Goal: Information Seeking & Learning: Learn about a topic

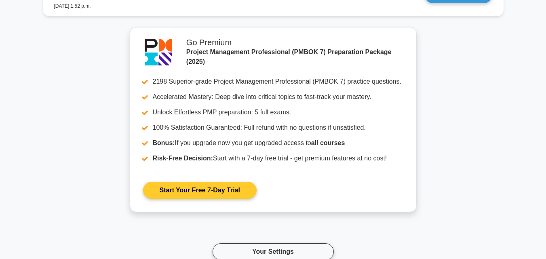
scroll to position [2908, 0]
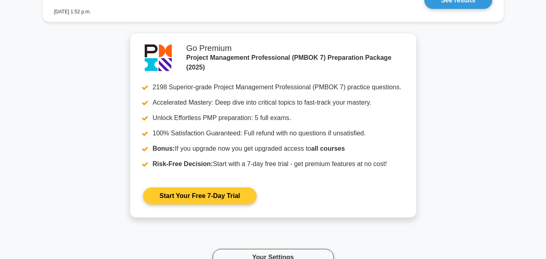
click at [182, 198] on link "Start Your Free 7-Day Trial" at bounding box center [200, 196] width 114 height 17
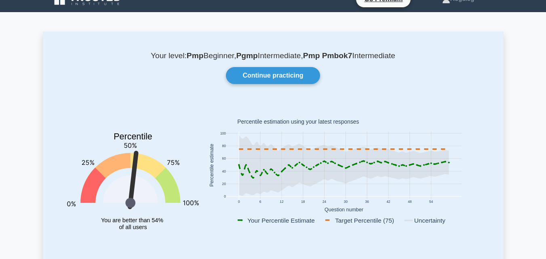
scroll to position [0, 0]
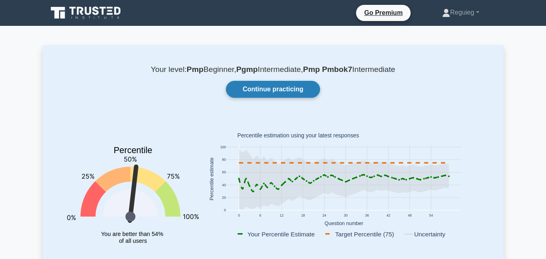
click at [257, 83] on link "Continue practicing" at bounding box center [273, 89] width 94 height 17
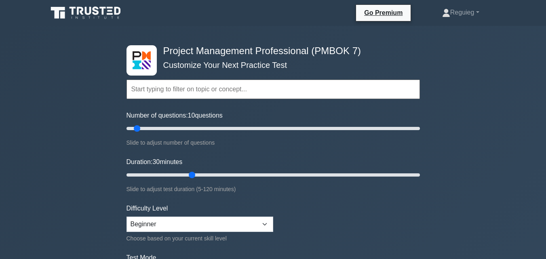
drag, startPoint x: 160, startPoint y: 127, endPoint x: 138, endPoint y: 133, distance: 22.3
type input "10"
click at [138, 133] on input "Number of questions: 10 questions" at bounding box center [273, 129] width 293 height 10
drag, startPoint x: 191, startPoint y: 176, endPoint x: 149, endPoint y: 186, distance: 42.8
type input "15"
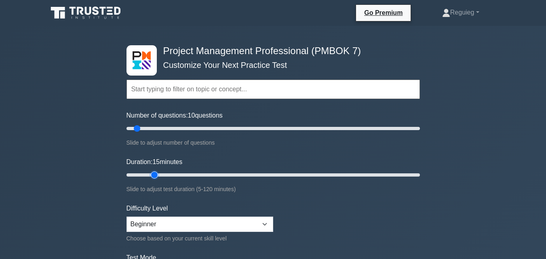
click at [149, 180] on input "Duration: 15 minutes" at bounding box center [273, 175] width 293 height 10
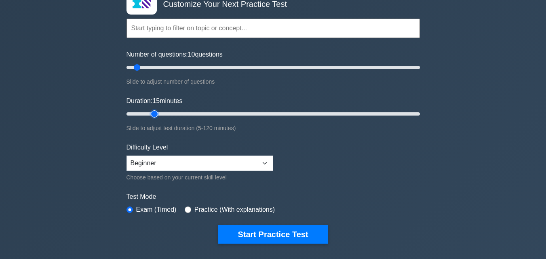
scroll to position [81, 0]
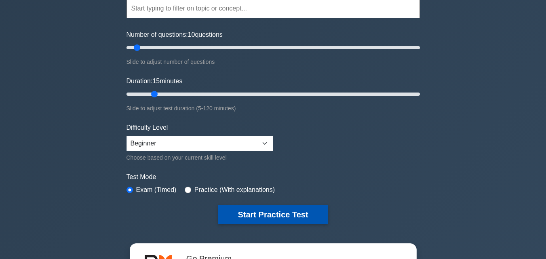
click at [254, 210] on button "Start Practice Test" at bounding box center [272, 214] width 109 height 19
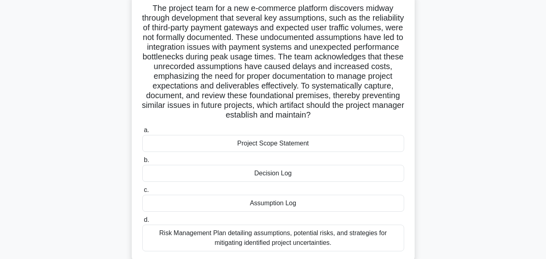
scroll to position [40, 0]
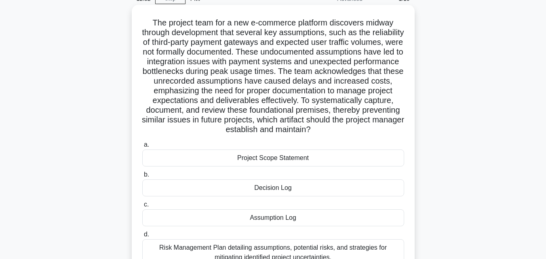
click at [224, 165] on div "Project Scope Statement" at bounding box center [273, 158] width 262 height 17
click at [142, 148] on input "a. Project Scope Statement" at bounding box center [142, 144] width 0 height 5
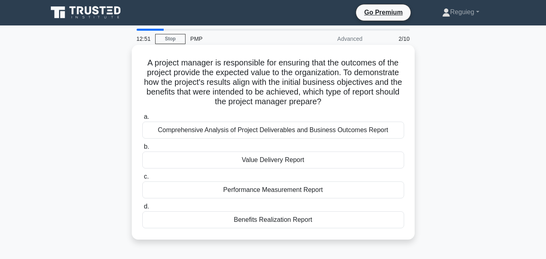
scroll to position [0, 0]
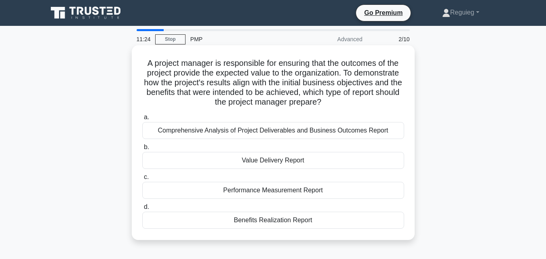
click at [233, 195] on div "Performance Measurement Report" at bounding box center [273, 190] width 262 height 17
click at [142, 180] on input "c. Performance Measurement Report" at bounding box center [142, 177] width 0 height 5
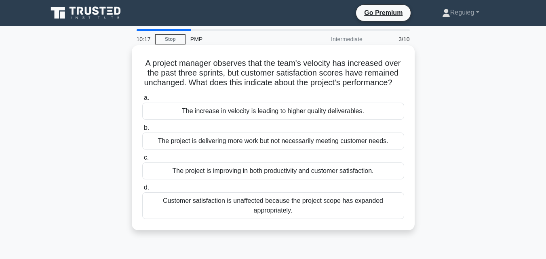
click at [298, 120] on div "The increase in velocity is leading to higher quality deliverables." at bounding box center [273, 111] width 262 height 17
click at [142, 101] on input "a. The increase in velocity is leading to higher quality deliverables." at bounding box center [142, 97] width 0 height 5
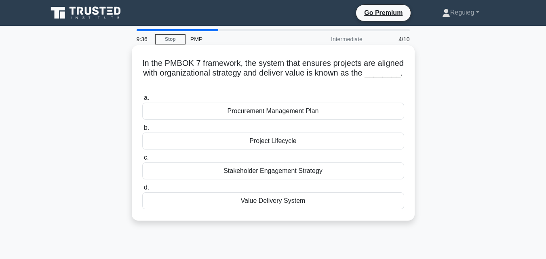
click at [252, 201] on div "Value Delivery System" at bounding box center [273, 200] width 262 height 17
click at [142, 190] on input "d. Value Delivery System" at bounding box center [142, 187] width 0 height 5
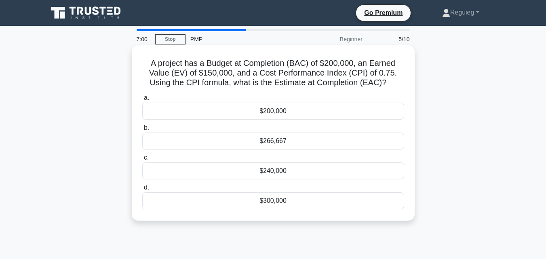
click at [293, 141] on div "$266,667" at bounding box center [273, 141] width 262 height 17
click at [142, 131] on input "b. $266,667" at bounding box center [142, 127] width 0 height 5
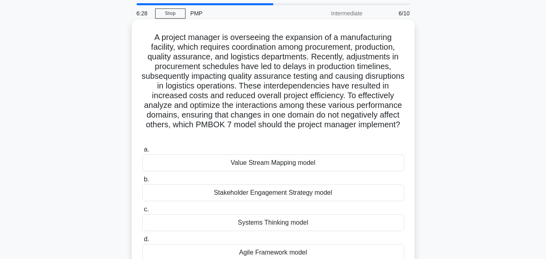
scroll to position [40, 0]
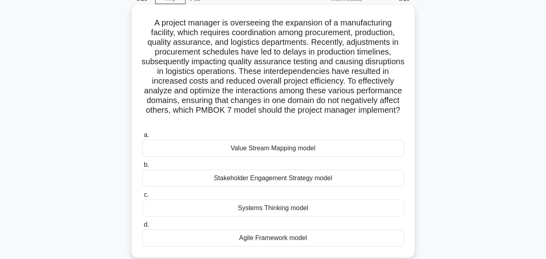
click at [287, 211] on div "Systems Thinking model" at bounding box center [273, 208] width 262 height 17
click at [142, 198] on input "c. Systems Thinking model" at bounding box center [142, 194] width 0 height 5
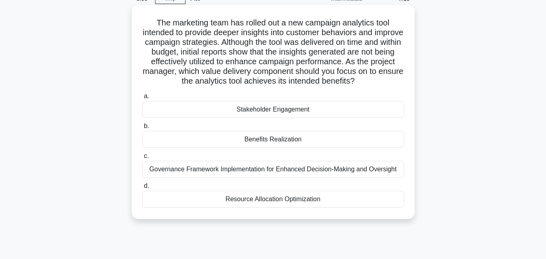
drag, startPoint x: 293, startPoint y: 168, endPoint x: 289, endPoint y: 173, distance: 5.8
click at [291, 170] on div "Governance Framework Implementation for Enhanced Decision-Making and Oversight" at bounding box center [273, 169] width 262 height 17
click at [264, 164] on div "Governance Framework Implementation for Enhanced Decision-Making and Oversight" at bounding box center [273, 169] width 262 height 17
click at [142, 159] on input "c. Governance Framework Implementation for Enhanced Decision-Making and Oversig…" at bounding box center [142, 156] width 0 height 5
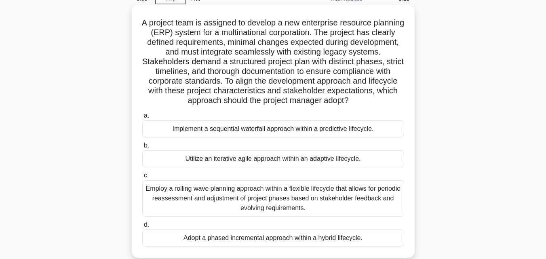
scroll to position [81, 0]
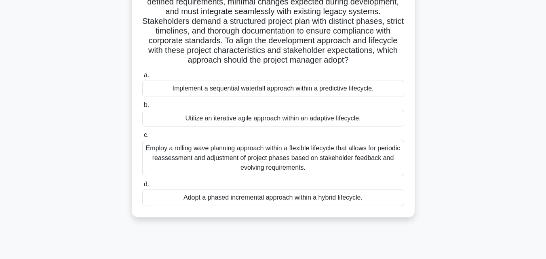
click at [261, 171] on div "Employ a rolling wave planning approach within a flexible lifecycle that allows…" at bounding box center [273, 158] width 262 height 36
click at [142, 138] on input "c. Employ a rolling wave planning approach within a flexible lifecycle that all…" at bounding box center [142, 135] width 0 height 5
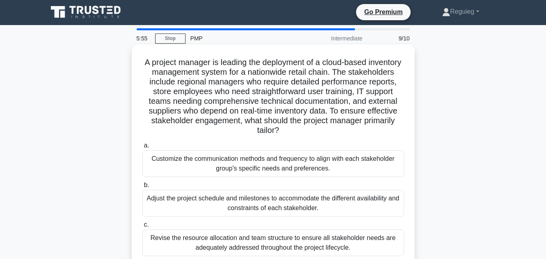
scroll to position [0, 0]
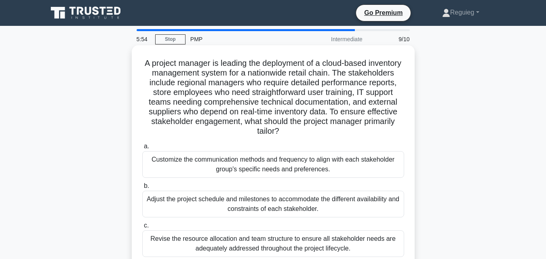
click at [254, 210] on div "Adjust the project schedule and milestones to accommodate the different availab…" at bounding box center [273, 204] width 262 height 27
click at [142, 189] on input "b. Adjust the project schedule and milestones to accommodate the different avai…" at bounding box center [142, 186] width 0 height 5
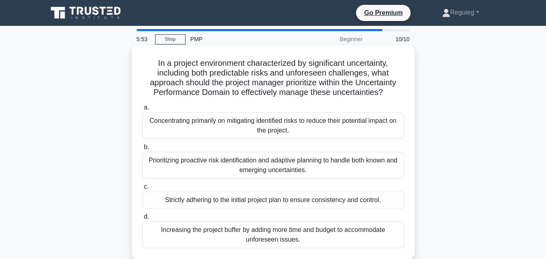
click at [254, 210] on div "a. Concentrating primarily on mitigating identified risks to reduce their poten…" at bounding box center [273, 175] width 272 height 149
click at [253, 202] on div "Strictly adhering to the initial project plan to ensure consistency and control." at bounding box center [273, 200] width 262 height 17
click at [142, 190] on input "c. Strictly adhering to the initial project plan to ensure consistency and cont…" at bounding box center [142, 186] width 0 height 5
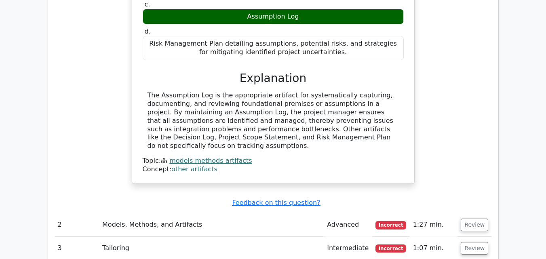
scroll to position [930, 0]
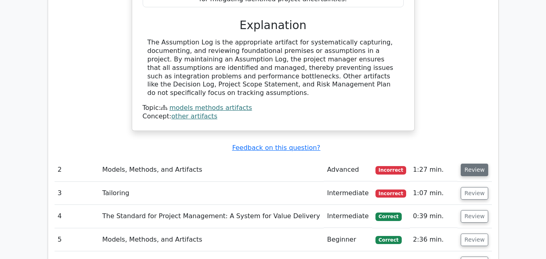
click at [474, 164] on button "Review" at bounding box center [474, 170] width 27 height 13
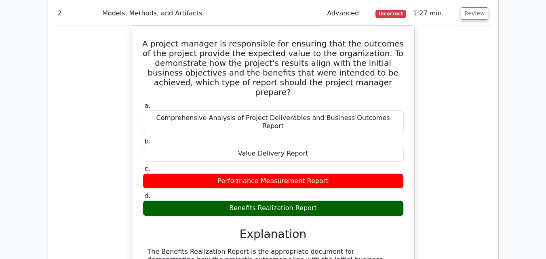
scroll to position [1132, 0]
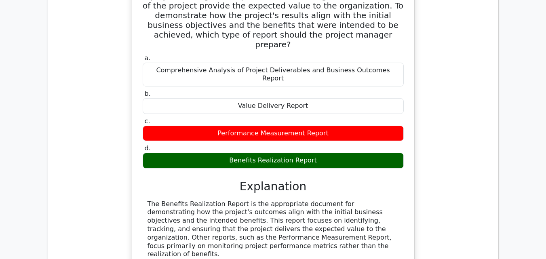
drag, startPoint x: 236, startPoint y: 182, endPoint x: 203, endPoint y: 179, distance: 32.5
click at [203, 200] on div "The Benefits Realization Report is the appropriate document for demonstrating h…" at bounding box center [273, 229] width 251 height 59
click at [254, 200] on div "The Benefits Realization Report is the appropriate document for demonstrating h…" at bounding box center [273, 241] width 261 height 82
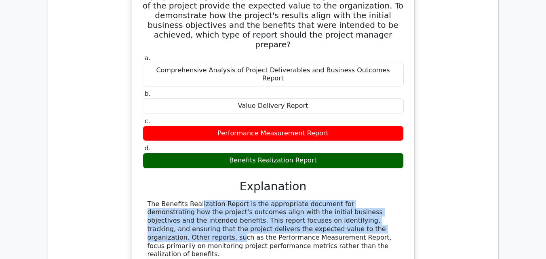
drag, startPoint x: 250, startPoint y: 163, endPoint x: 142, endPoint y: 138, distance: 110.8
click at [143, 200] on div "The Benefits Realization Report is the appropriate document for demonstrating h…" at bounding box center [273, 229] width 261 height 59
copy div "The Benefits Realization Report is the appropriate document for demonstrating h…"
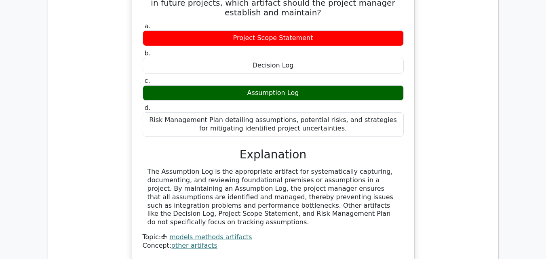
scroll to position [808, 0]
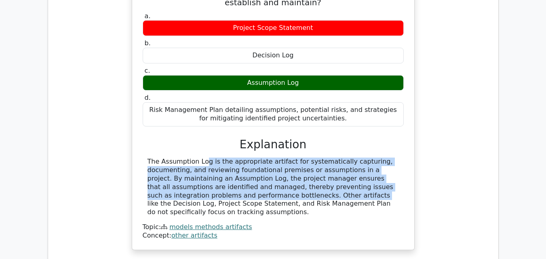
drag, startPoint x: 220, startPoint y: 157, endPoint x: 142, endPoint y: 120, distance: 85.9
click at [142, 120] on div "a. Project Scope Statement b. Decision Log c. d." at bounding box center [273, 126] width 263 height 230
copy div "The Assumption Log is the appropriate artifact for systematically capturing, do…"
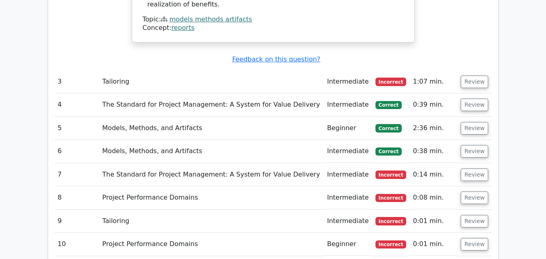
scroll to position [1334, 0]
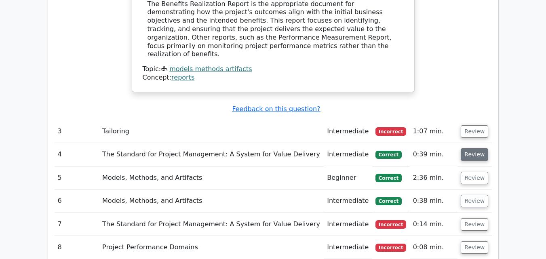
click at [469, 148] on button "Review" at bounding box center [474, 154] width 27 height 13
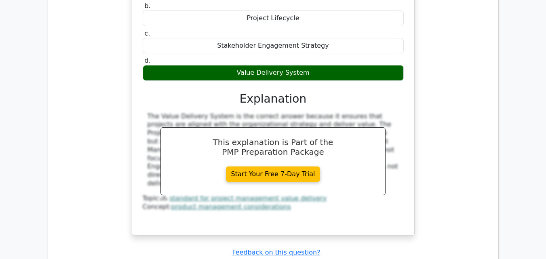
scroll to position [1657, 0]
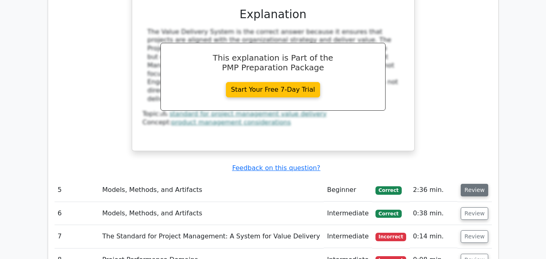
click at [476, 184] on button "Review" at bounding box center [474, 190] width 27 height 13
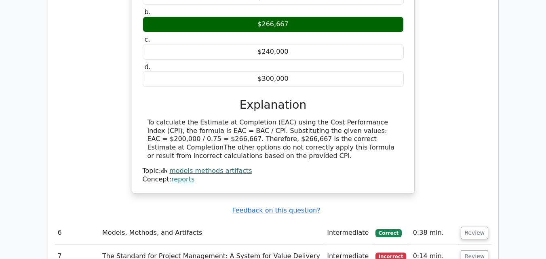
scroll to position [1940, 0]
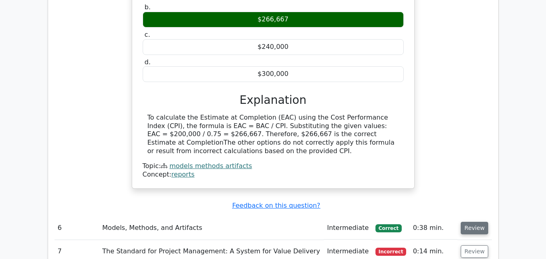
click at [469, 222] on button "Review" at bounding box center [474, 228] width 27 height 13
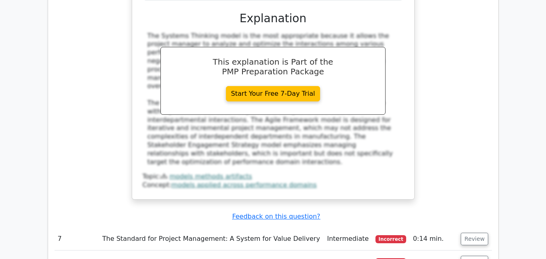
scroll to position [2425, 0]
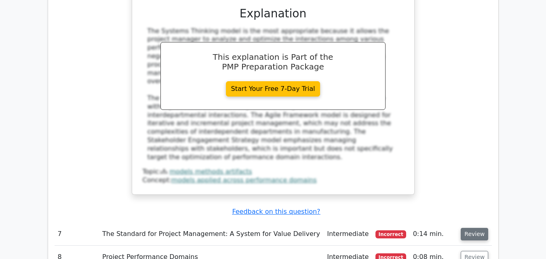
click at [473, 228] on button "Review" at bounding box center [474, 234] width 27 height 13
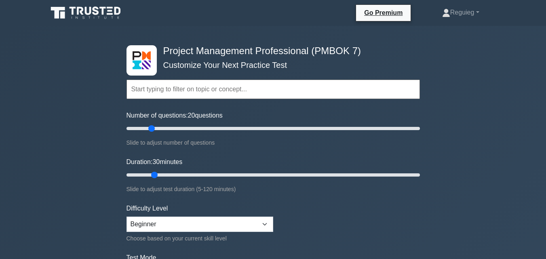
drag, startPoint x: 138, startPoint y: 131, endPoint x: 151, endPoint y: 160, distance: 31.5
type input "20"
click at [151, 133] on input "Number of questions: 20 questions" at bounding box center [273, 129] width 293 height 10
drag, startPoint x: 158, startPoint y: 176, endPoint x: 451, endPoint y: 185, distance: 292.8
click at [420, 180] on input "Duration: 120 minutes" at bounding box center [273, 175] width 293 height 10
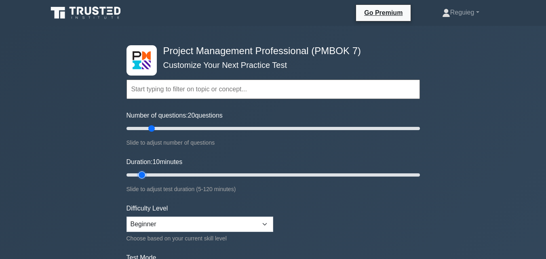
drag, startPoint x: 412, startPoint y: 174, endPoint x: 137, endPoint y: 177, distance: 275.3
type input "10"
click at [137, 177] on input "Duration: 10 minutes" at bounding box center [273, 175] width 293 height 10
drag, startPoint x: 153, startPoint y: 129, endPoint x: 136, endPoint y: 133, distance: 17.7
type input "10"
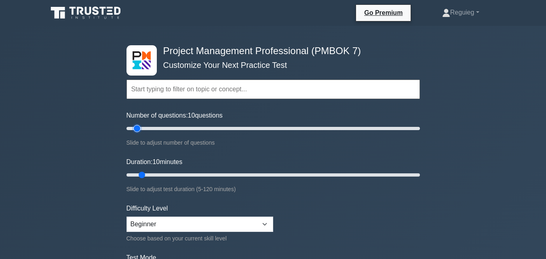
click at [136, 133] on input "Number of questions: 10 questions" at bounding box center [273, 129] width 293 height 10
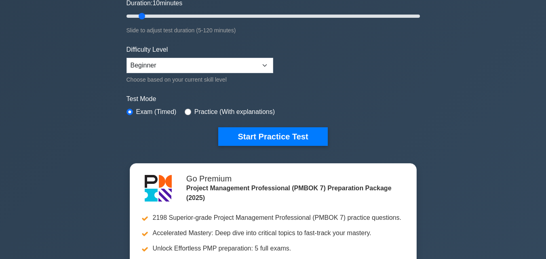
scroll to position [202, 0]
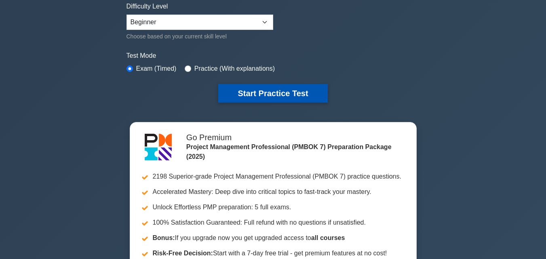
click at [293, 91] on button "Start Practice Test" at bounding box center [272, 93] width 109 height 19
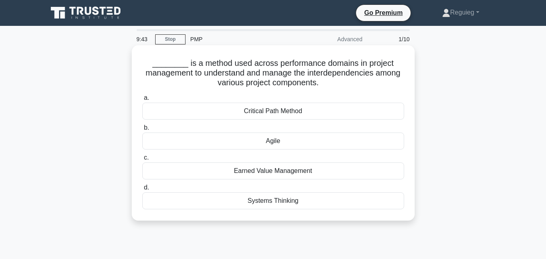
click at [287, 200] on div "Systems Thinking" at bounding box center [273, 200] width 262 height 17
click at [142, 190] on input "d. Systems Thinking" at bounding box center [142, 187] width 0 height 5
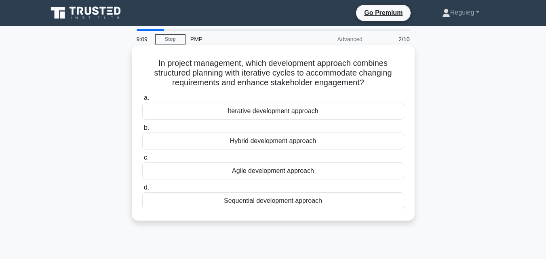
click at [250, 144] on div "Hybrid development approach" at bounding box center [273, 141] width 262 height 17
click at [142, 131] on input "b. Hybrid development approach" at bounding box center [142, 127] width 0 height 5
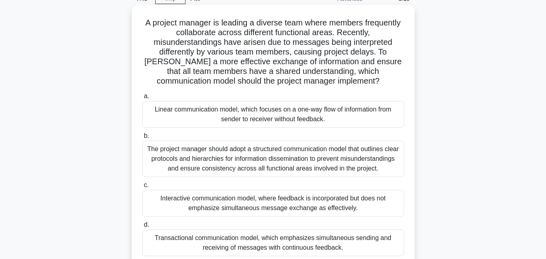
scroll to position [81, 0]
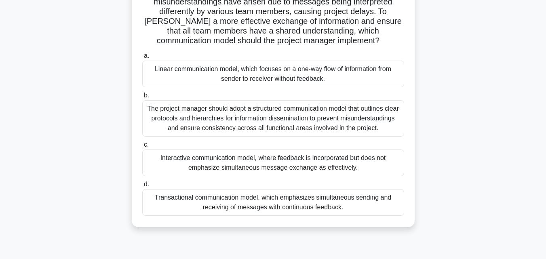
click at [307, 118] on div "The project manager should adopt a structured communication model that outlines…" at bounding box center [273, 118] width 262 height 36
click at [142, 98] on input "b. The project manager should adopt a structured communication model that outli…" at bounding box center [142, 95] width 0 height 5
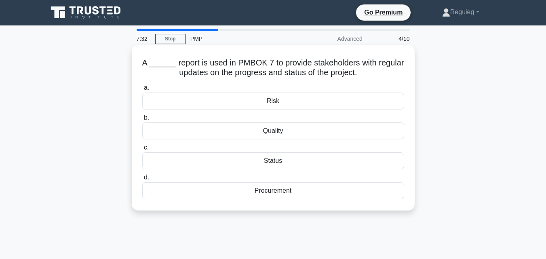
scroll to position [0, 0]
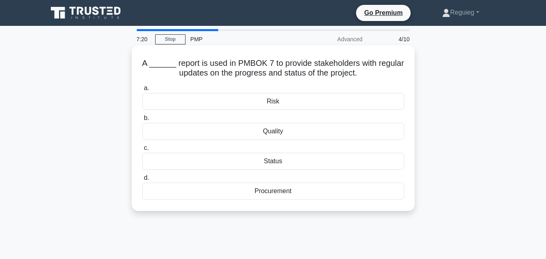
click at [310, 158] on div "Status" at bounding box center [273, 161] width 262 height 17
click at [142, 151] on input "c. Status" at bounding box center [142, 148] width 0 height 5
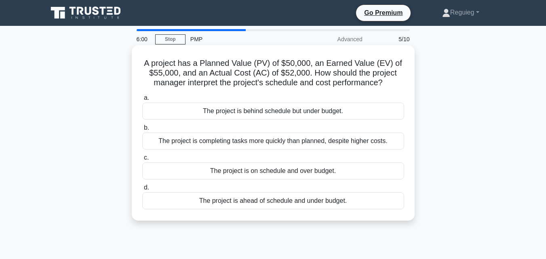
click at [217, 114] on div "The project is behind schedule but under budget." at bounding box center [273, 111] width 262 height 17
click at [142, 101] on input "a. The project is behind schedule but under budget." at bounding box center [142, 97] width 0 height 5
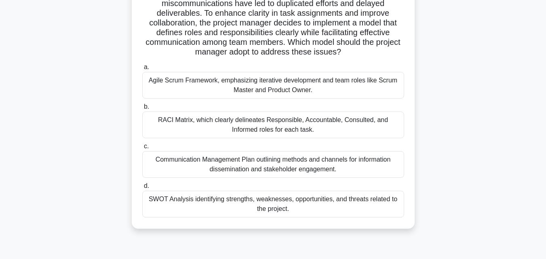
scroll to position [81, 0]
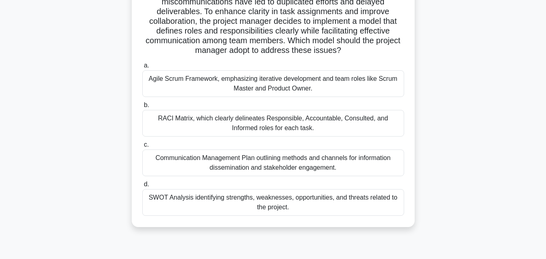
click at [202, 126] on div "RACI Matrix, which clearly delineates Responsible, Accountable, Consulted, and …" at bounding box center [273, 123] width 262 height 27
click at [142, 108] on input "b. RACI Matrix, which clearly delineates Responsible, Accountable, Consulted, a…" at bounding box center [142, 105] width 0 height 5
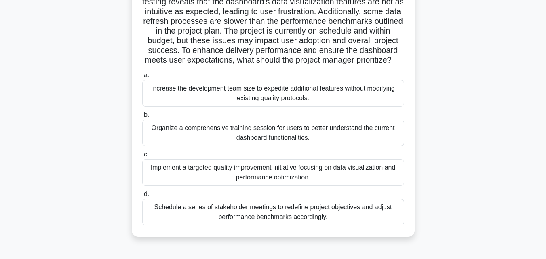
click at [202, 226] on div "Schedule a series of stakeholder meetings to redefine project objectives and ad…" at bounding box center [273, 212] width 262 height 27
click at [142, 197] on input "d. Schedule a series of stakeholder meetings to redefine project objectives and…" at bounding box center [142, 194] width 0 height 5
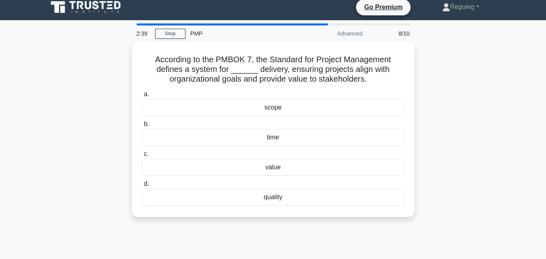
scroll to position [0, 0]
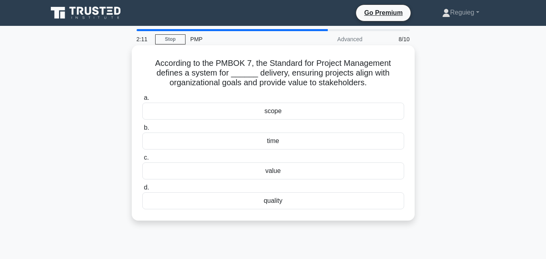
click at [242, 176] on div "value" at bounding box center [273, 171] width 262 height 17
click at [142, 160] on input "c. value" at bounding box center [142, 157] width 0 height 5
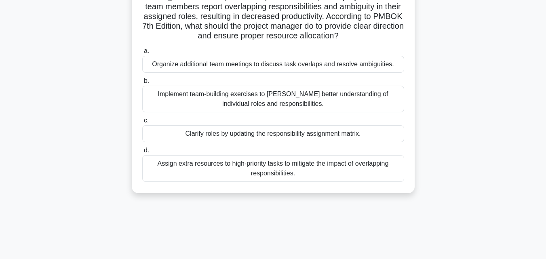
scroll to position [81, 0]
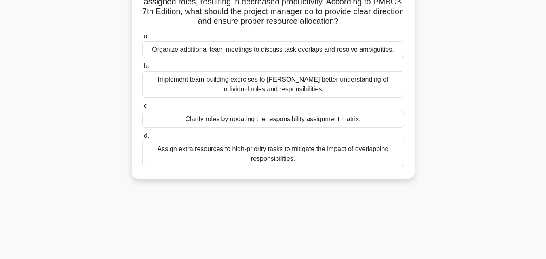
click at [185, 122] on div "Clarify roles by updating the responsibility assignment matrix." at bounding box center [273, 119] width 262 height 17
click at [142, 109] on input "c. Clarify roles by updating the responsibility assignment matrix." at bounding box center [142, 105] width 0 height 5
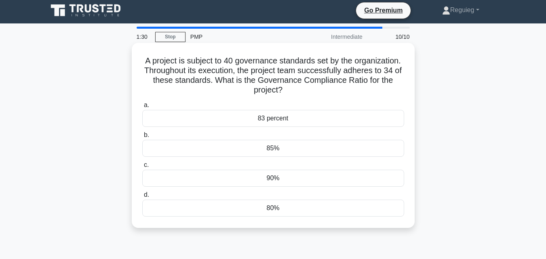
scroll to position [0, 0]
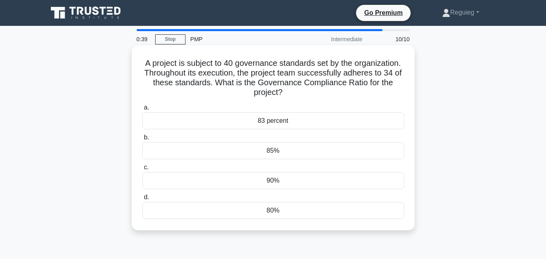
click at [192, 150] on div "85%" at bounding box center [273, 150] width 262 height 17
click at [142, 140] on input "b. 85%" at bounding box center [142, 137] width 0 height 5
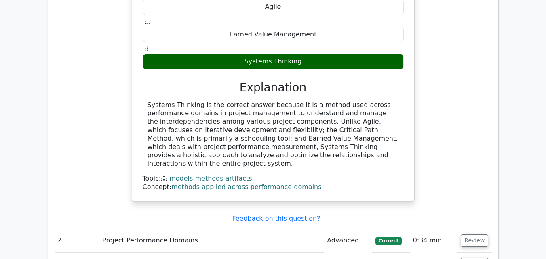
scroll to position [808, 0]
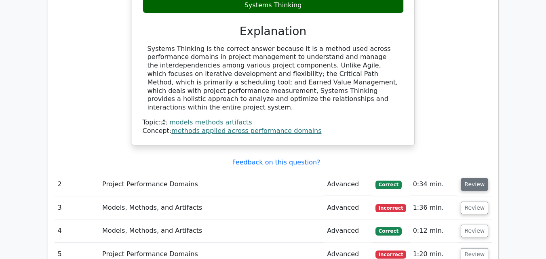
click at [466, 178] on button "Review" at bounding box center [474, 184] width 27 height 13
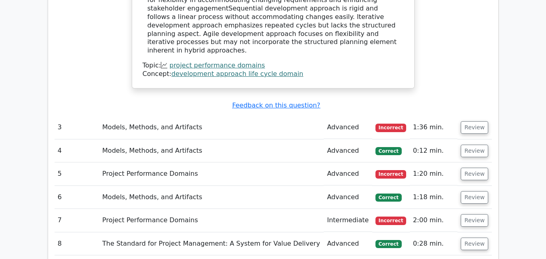
scroll to position [1213, 0]
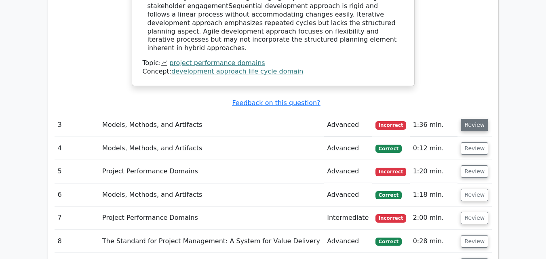
click at [474, 119] on button "Review" at bounding box center [474, 125] width 27 height 13
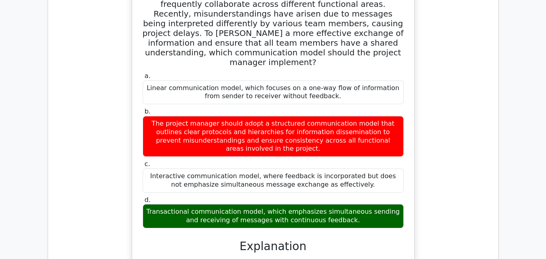
scroll to position [1334, 0]
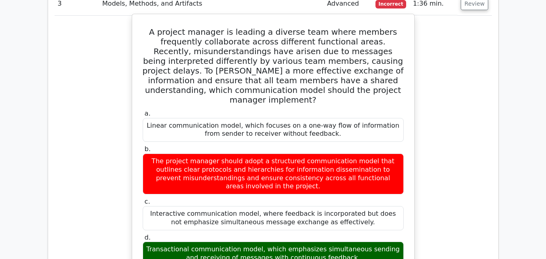
drag, startPoint x: 238, startPoint y: 193, endPoint x: 148, endPoint y: 194, distance: 90.6
click at [148, 242] on div "Transactional communication model, which emphasizes simultaneous sending and re…" at bounding box center [273, 254] width 261 height 24
copy div "Transactional communication"
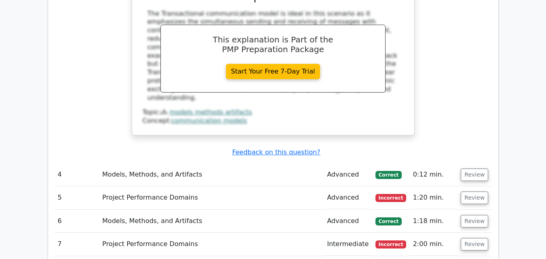
scroll to position [1657, 0]
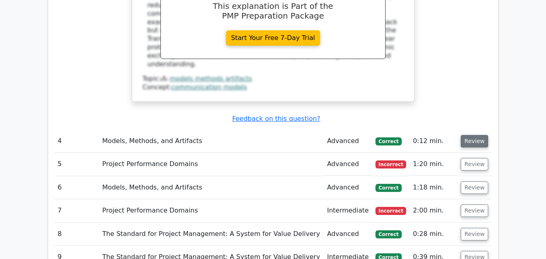
click at [477, 135] on button "Review" at bounding box center [474, 141] width 27 height 13
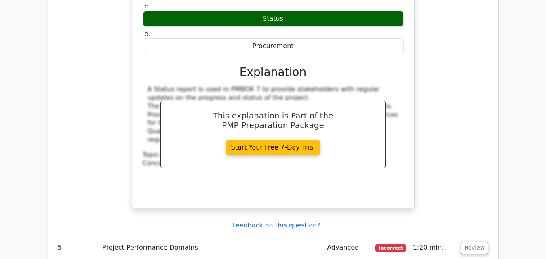
scroll to position [1940, 0]
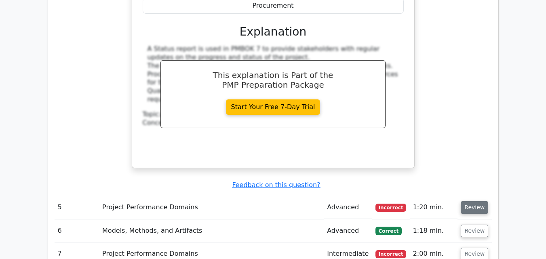
click at [471, 201] on button "Review" at bounding box center [474, 207] width 27 height 13
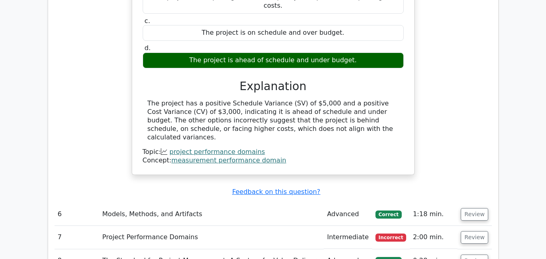
scroll to position [2264, 0]
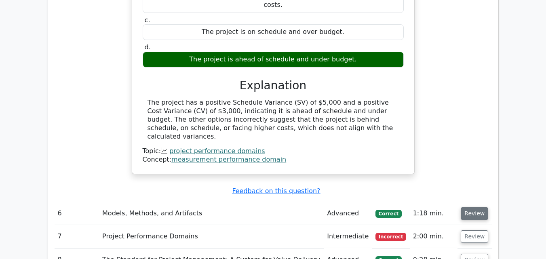
click at [467, 207] on button "Review" at bounding box center [474, 213] width 27 height 13
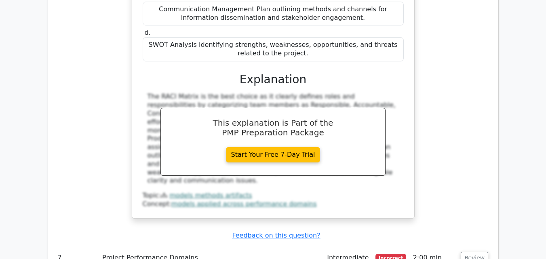
scroll to position [2708, 0]
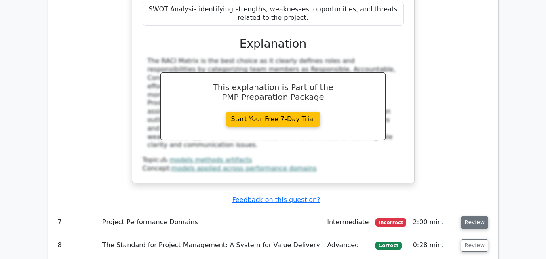
click at [474, 216] on button "Review" at bounding box center [474, 222] width 27 height 13
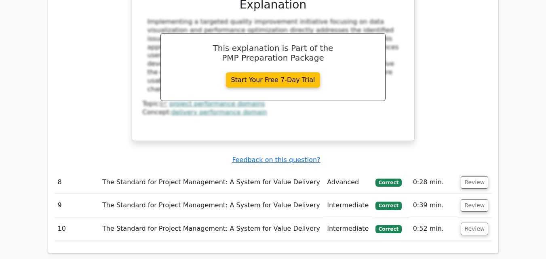
scroll to position [3234, 0]
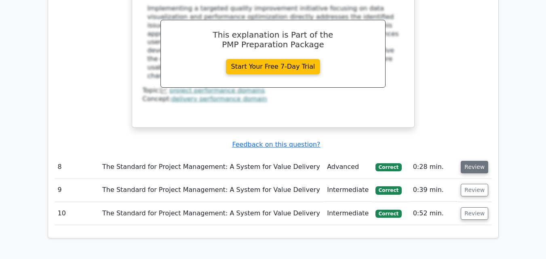
click at [474, 161] on button "Review" at bounding box center [474, 167] width 27 height 13
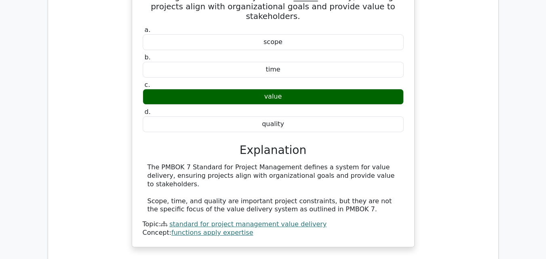
scroll to position [3476, 0]
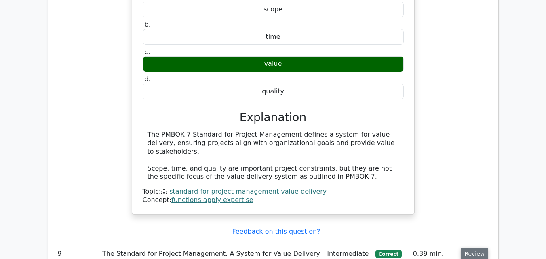
click at [468, 248] on button "Review" at bounding box center [474, 254] width 27 height 13
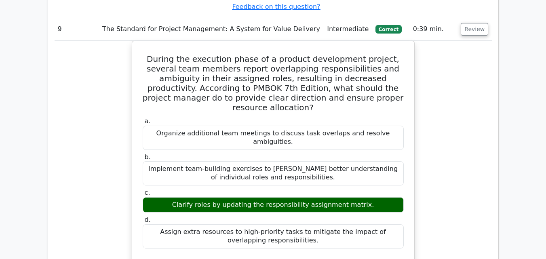
scroll to position [3800, 0]
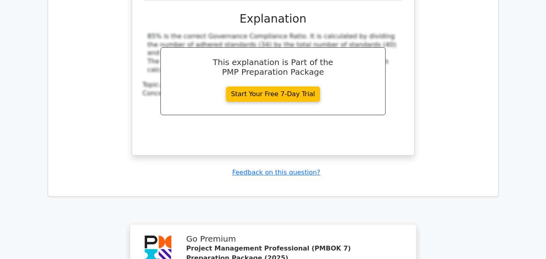
scroll to position [4406, 0]
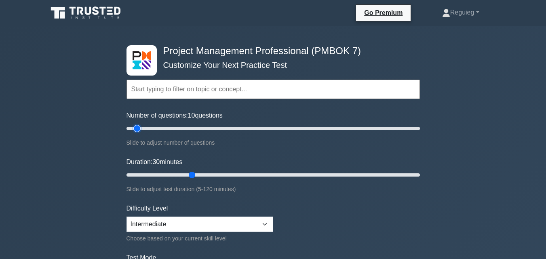
drag, startPoint x: 160, startPoint y: 129, endPoint x: 139, endPoint y: 134, distance: 22.5
type input "10"
click at [139, 133] on input "Number of questions: 10 questions" at bounding box center [273, 129] width 293 height 10
drag, startPoint x: 191, startPoint y: 173, endPoint x: 145, endPoint y: 175, distance: 45.7
click at [143, 175] on input "Duration: 10 minutes" at bounding box center [273, 175] width 293 height 10
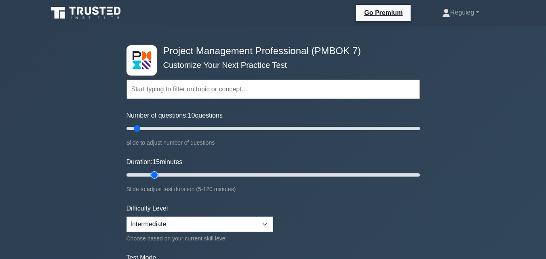
drag, startPoint x: 141, startPoint y: 174, endPoint x: 150, endPoint y: 177, distance: 9.8
type input "15"
click at [150, 177] on input "Duration: 15 minutes" at bounding box center [273, 175] width 293 height 10
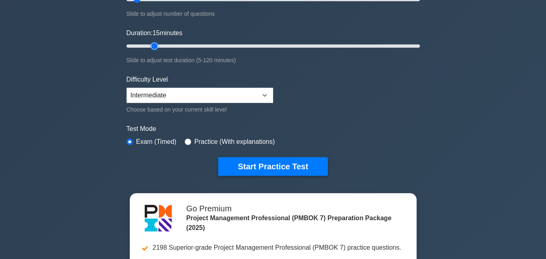
scroll to position [162, 0]
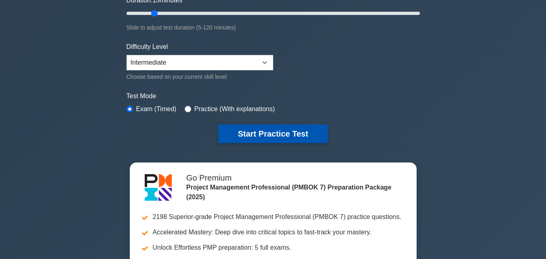
click at [239, 129] on button "Start Practice Test" at bounding box center [272, 134] width 109 height 19
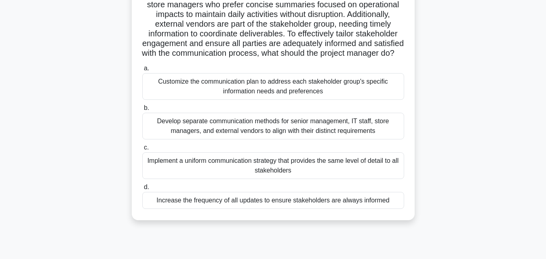
scroll to position [97, 0]
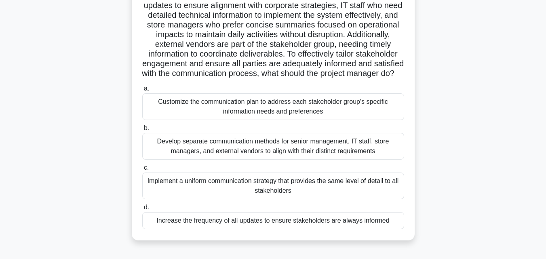
click at [232, 118] on div "Customize the communication plan to address each stakeholder group's specific i…" at bounding box center [273, 106] width 262 height 27
click at [142, 91] on input "a. Customize the communication plan to address each stakeholder group's specifi…" at bounding box center [142, 88] width 0 height 5
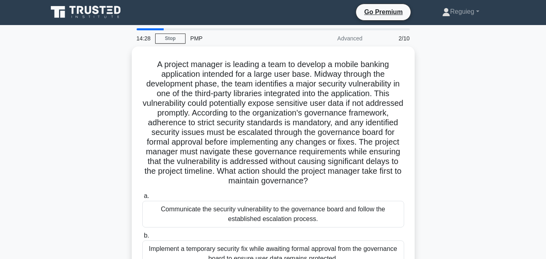
scroll to position [0, 0]
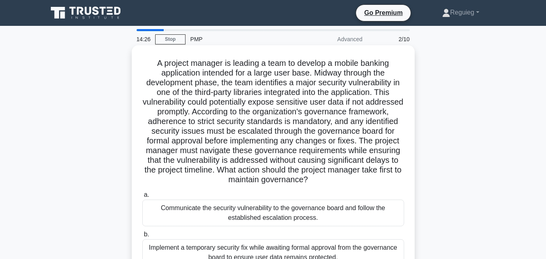
click at [192, 210] on div "Communicate the security vulnerability to the governance board and follow the e…" at bounding box center [273, 213] width 262 height 27
click at [142, 198] on input "a. Communicate the security vulnerability to the governance board and follow th…" at bounding box center [142, 194] width 0 height 5
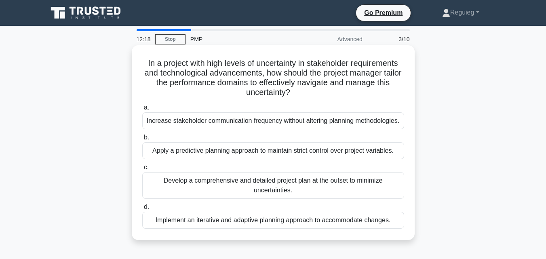
click at [273, 221] on div "Implement an iterative and adaptive planning approach to accommodate changes." at bounding box center [273, 220] width 262 height 17
click at [142, 210] on input "d. Implement an iterative and adaptive planning approach to accommodate changes." at bounding box center [142, 207] width 0 height 5
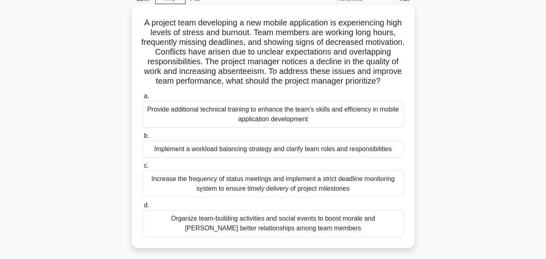
scroll to position [81, 0]
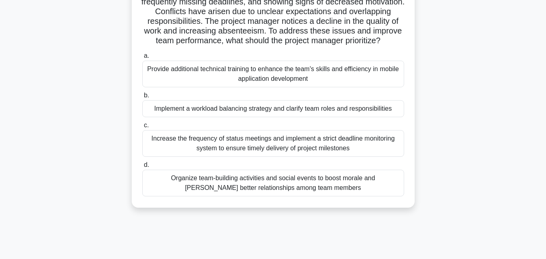
click at [270, 115] on div "Implement a workload balancing strategy and clarify team roles and responsibili…" at bounding box center [273, 108] width 262 height 17
click at [142, 98] on input "b. Implement a workload balancing strategy and clarify team roles and responsib…" at bounding box center [142, 95] width 0 height 5
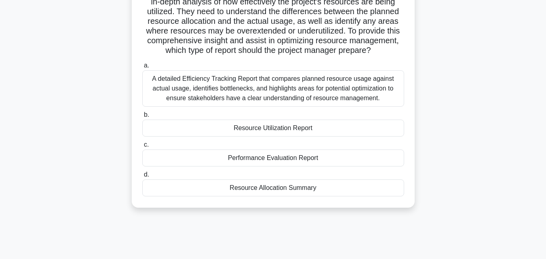
click at [249, 136] on div "Resource Utilization Report" at bounding box center [273, 128] width 262 height 17
click at [142, 118] on input "b. Resource Utilization Report" at bounding box center [142, 114] width 0 height 5
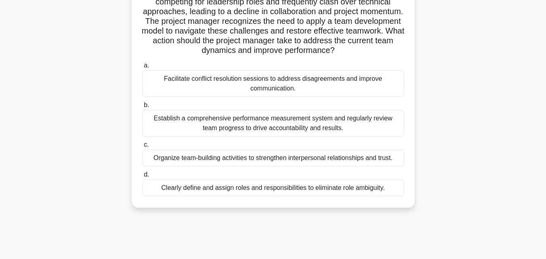
click at [243, 188] on div "Clearly define and assign roles and responsibilities to eliminate role ambiguit…" at bounding box center [273, 187] width 262 height 17
click at [142, 177] on input "d. Clearly define and assign roles and responsibilities to eliminate role ambig…" at bounding box center [142, 174] width 0 height 5
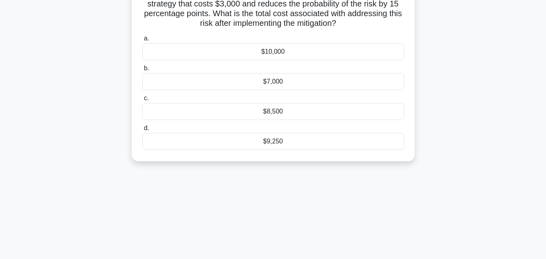
scroll to position [0, 0]
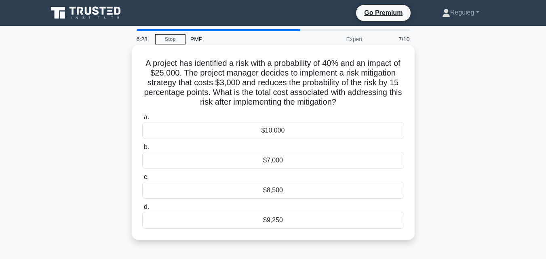
click at [279, 161] on div "$7,000" at bounding box center [273, 160] width 262 height 17
click at [142, 150] on input "b. $7,000" at bounding box center [142, 147] width 0 height 5
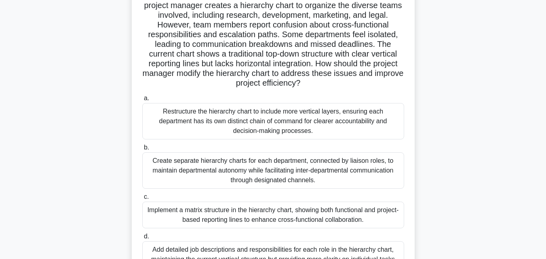
scroll to position [81, 0]
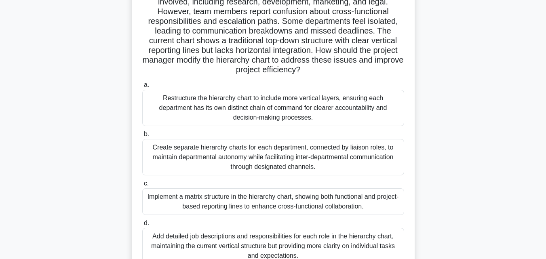
click at [229, 154] on div "Create separate hierarchy charts for each department, connected by liaison role…" at bounding box center [273, 157] width 262 height 36
click at [142, 137] on input "b. Create separate hierarchy charts for each department, connected by liaison r…" at bounding box center [142, 134] width 0 height 5
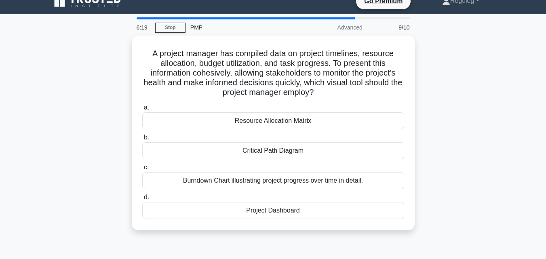
scroll to position [0, 0]
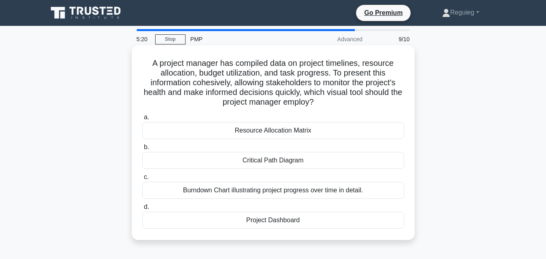
click at [232, 194] on div "Burndown Chart illustrating project progress over time in detail." at bounding box center [273, 190] width 262 height 17
click at [142, 180] on input "c. Burndown Chart illustrating project progress over time in detail." at bounding box center [142, 177] width 0 height 5
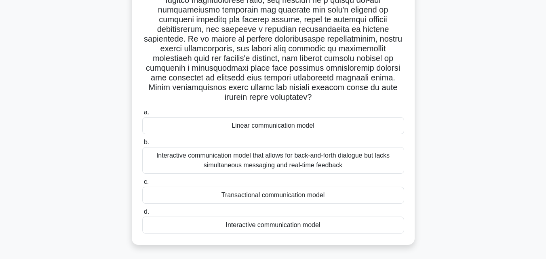
scroll to position [162, 0]
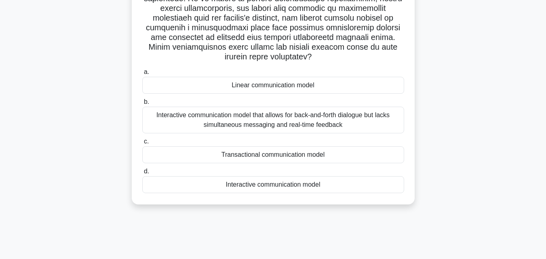
click at [292, 187] on div "Interactive communication model" at bounding box center [273, 184] width 262 height 17
click at [142, 174] on input "d. Interactive communication model" at bounding box center [142, 171] width 0 height 5
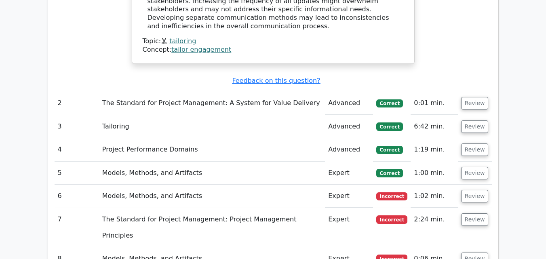
scroll to position [1091, 0]
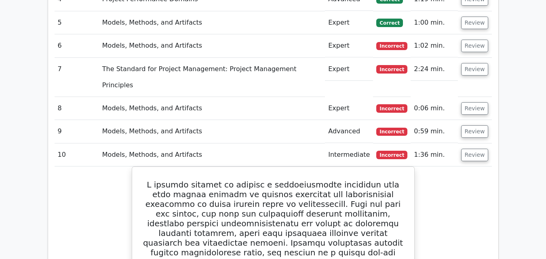
scroll to position [1213, 0]
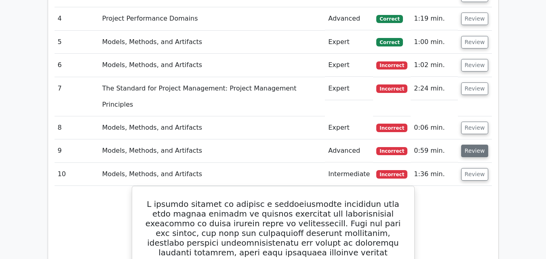
click at [466, 145] on button "Review" at bounding box center [474, 151] width 27 height 13
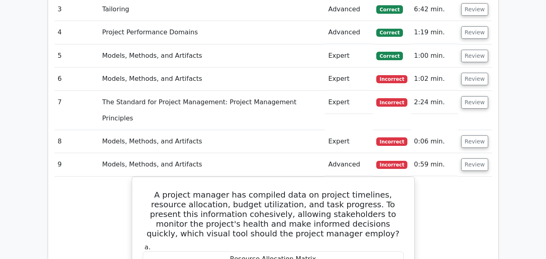
scroll to position [1172, 0]
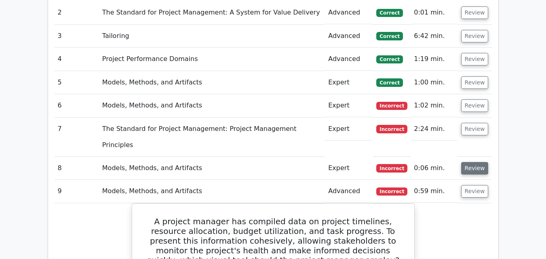
click at [471, 162] on button "Review" at bounding box center [474, 168] width 27 height 13
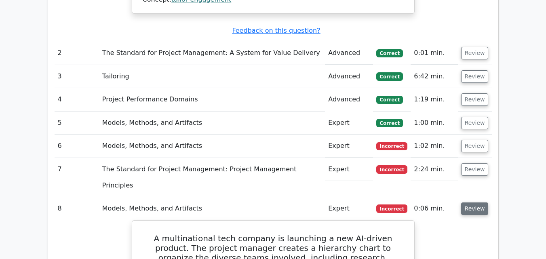
scroll to position [1091, 0]
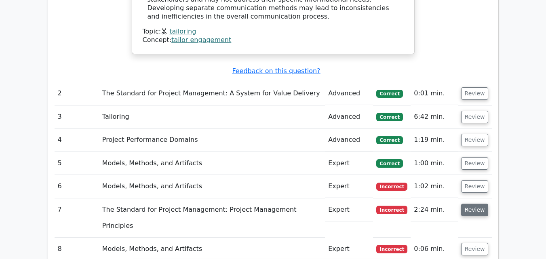
click at [475, 204] on button "Review" at bounding box center [474, 210] width 27 height 13
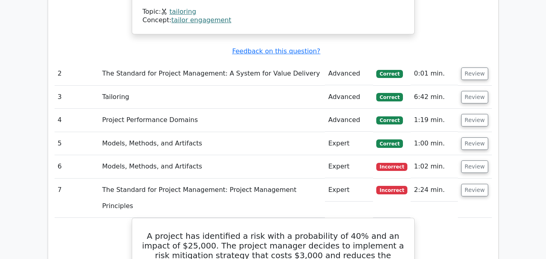
scroll to position [1051, 0]
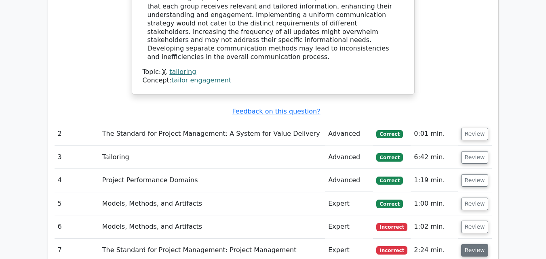
click at [468, 244] on button "Review" at bounding box center [474, 250] width 27 height 13
click at [473, 221] on button "Review" at bounding box center [474, 227] width 27 height 13
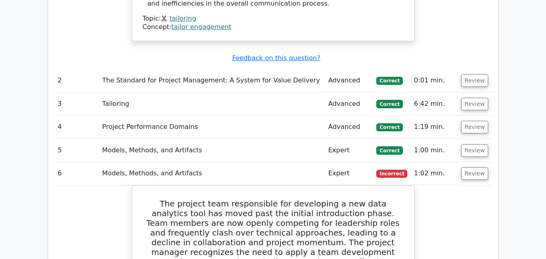
scroll to position [1091, 0]
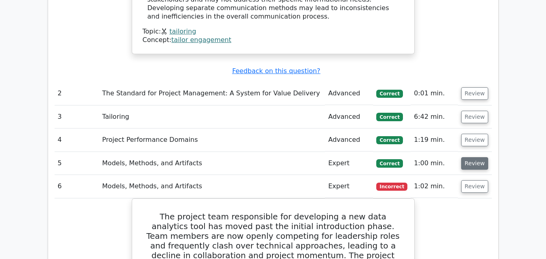
click at [470, 157] on button "Review" at bounding box center [474, 163] width 27 height 13
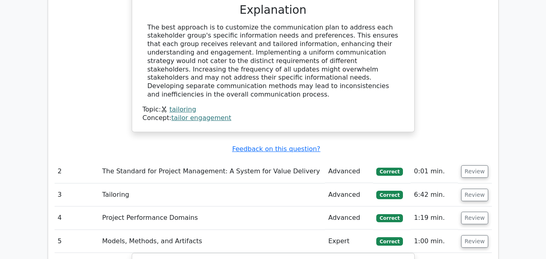
scroll to position [1011, 0]
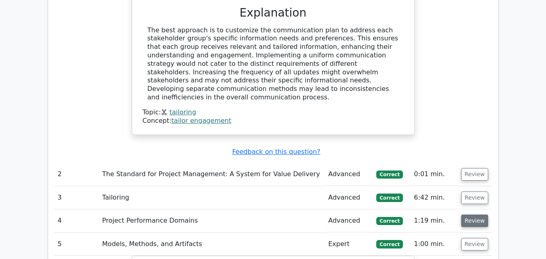
click at [473, 215] on button "Review" at bounding box center [474, 221] width 27 height 13
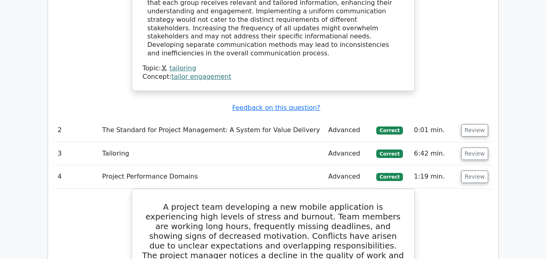
scroll to position [1051, 0]
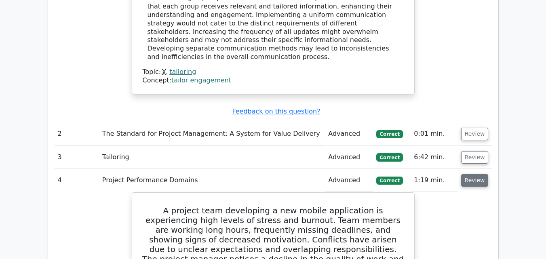
click at [469, 174] on button "Review" at bounding box center [474, 180] width 27 height 13
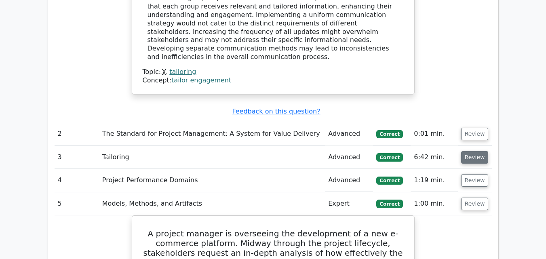
click at [466, 151] on button "Review" at bounding box center [474, 157] width 27 height 13
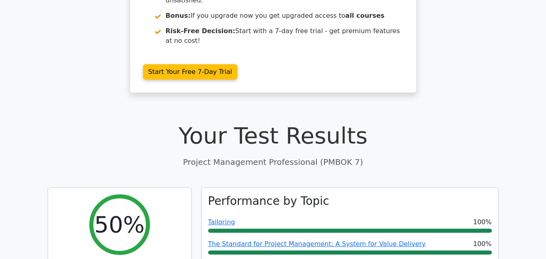
scroll to position [0, 0]
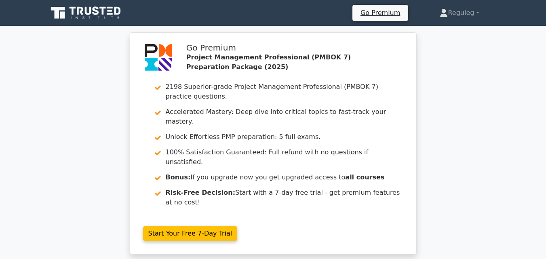
click at [84, 15] on icon at bounding box center [87, 12] width 78 height 15
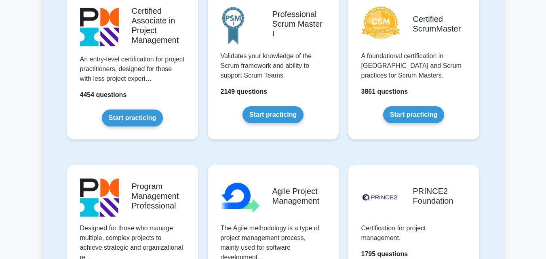
scroll to position [364, 0]
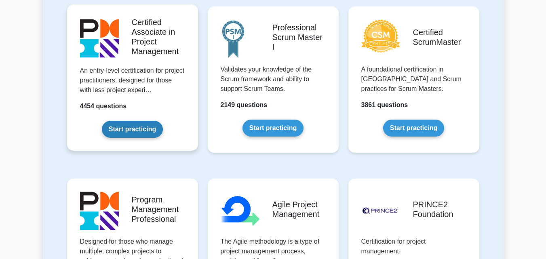
drag, startPoint x: 110, startPoint y: 125, endPoint x: 109, endPoint y: 135, distance: 10.6
click at [110, 125] on link "Start practicing" at bounding box center [132, 129] width 61 height 17
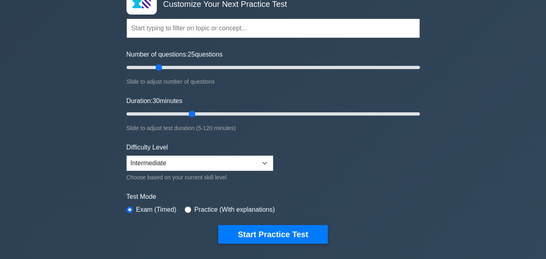
scroll to position [40, 0]
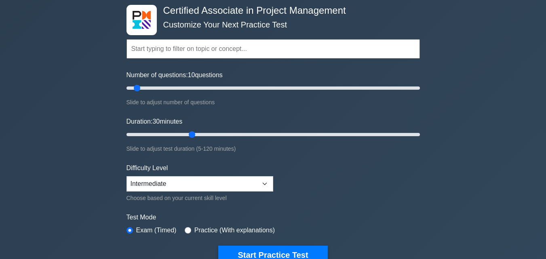
drag, startPoint x: 156, startPoint y: 89, endPoint x: 141, endPoint y: 98, distance: 17.6
type input "10"
click at [140, 93] on input "Number of questions: 10 questions" at bounding box center [273, 88] width 293 height 10
drag, startPoint x: 191, startPoint y: 135, endPoint x: 180, endPoint y: 177, distance: 43.4
type input "10"
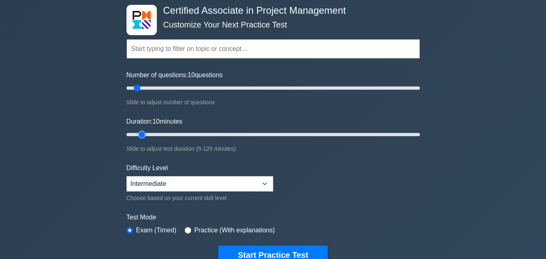
click at [141, 139] on input "Duration: 10 minutes" at bounding box center [273, 135] width 293 height 10
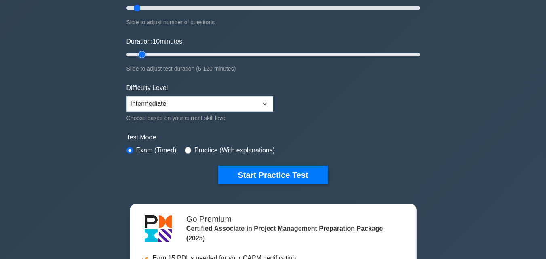
scroll to position [121, 0]
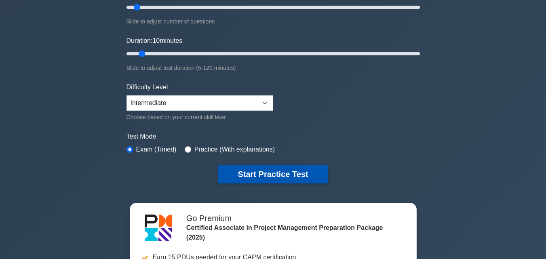
click at [277, 173] on button "Start Practice Test" at bounding box center [272, 174] width 109 height 19
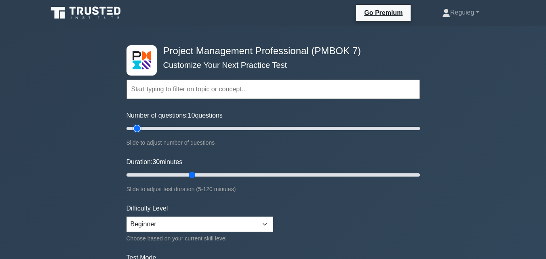
drag, startPoint x: 158, startPoint y: 129, endPoint x: 137, endPoint y: 137, distance: 23.0
type input "10"
click at [137, 133] on input "Number of questions: 10 questions" at bounding box center [273, 129] width 293 height 10
drag, startPoint x: 192, startPoint y: 177, endPoint x: 137, endPoint y: 177, distance: 55.0
type input "10"
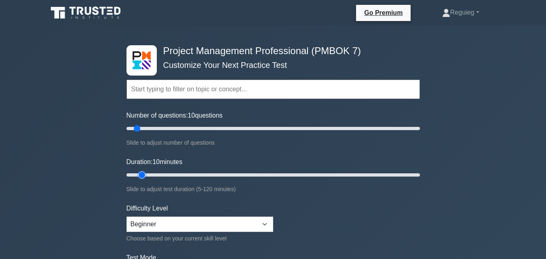
click at [137, 177] on input "Duration: 10 minutes" at bounding box center [273, 175] width 293 height 10
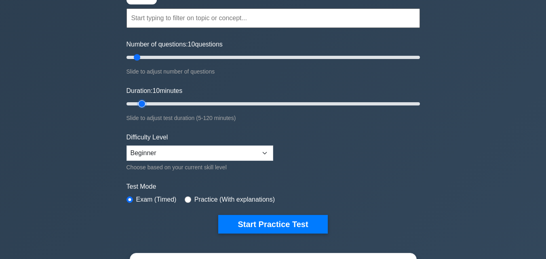
scroll to position [162, 0]
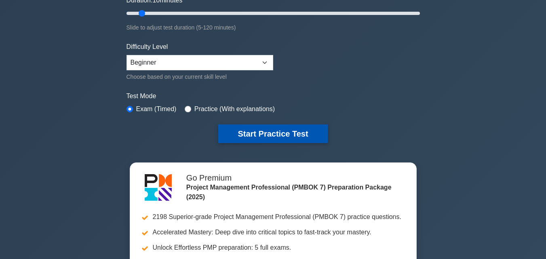
click at [259, 135] on button "Start Practice Test" at bounding box center [272, 134] width 109 height 19
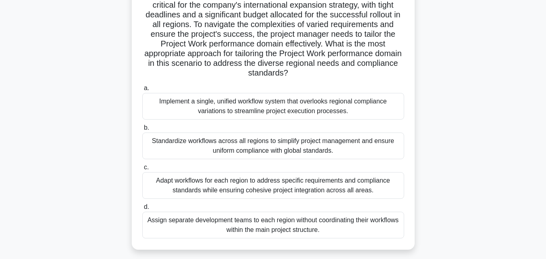
scroll to position [121, 0]
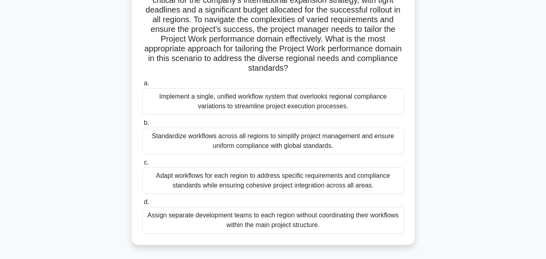
click at [252, 173] on div "Adapt workflows for each region to address specific requirements and compliance…" at bounding box center [273, 180] width 262 height 27
click at [142, 165] on input "c. Adapt workflows for each region to address specific requirements and complia…" at bounding box center [142, 162] width 0 height 5
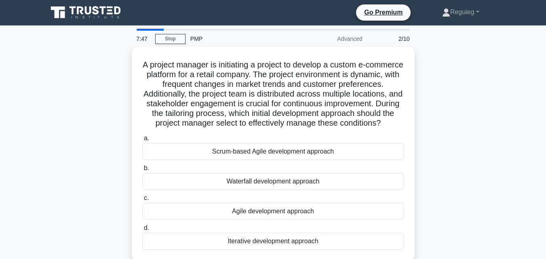
scroll to position [0, 0]
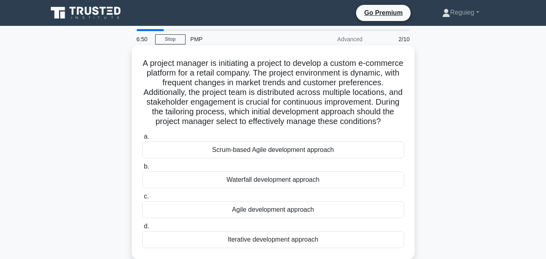
click at [331, 218] on div "Agile development approach" at bounding box center [273, 209] width 262 height 17
click at [142, 199] on input "c. Agile development approach" at bounding box center [142, 196] width 0 height 5
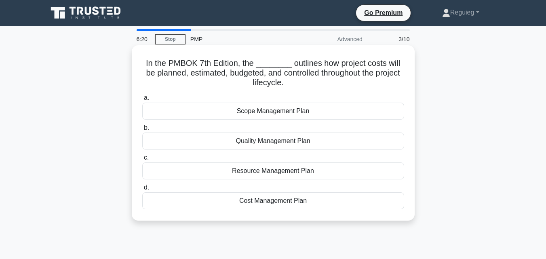
click at [323, 205] on div "Cost Management Plan" at bounding box center [273, 200] width 262 height 17
click at [142, 190] on input "d. Cost Management Plan" at bounding box center [142, 187] width 0 height 5
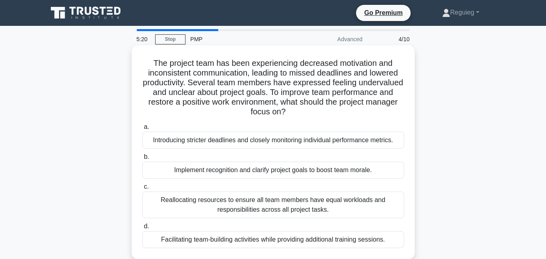
click at [241, 169] on div "Implement recognition and clarify project goals to boost team morale." at bounding box center [273, 170] width 262 height 17
click at [142, 160] on input "b. Implement recognition and clarify project goals to boost team morale." at bounding box center [142, 156] width 0 height 5
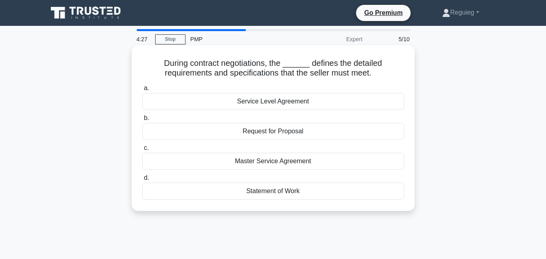
click at [290, 103] on div "Service Level Agreement" at bounding box center [273, 101] width 262 height 17
click at [142, 91] on input "a. Service Level Agreement" at bounding box center [142, 88] width 0 height 5
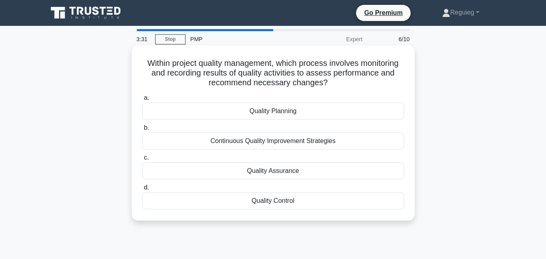
click at [274, 203] on div "Quality Control" at bounding box center [273, 200] width 262 height 17
click at [142, 190] on input "d. Quality Control" at bounding box center [142, 187] width 0 height 5
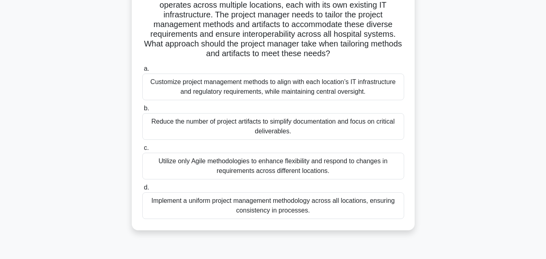
scroll to position [121, 0]
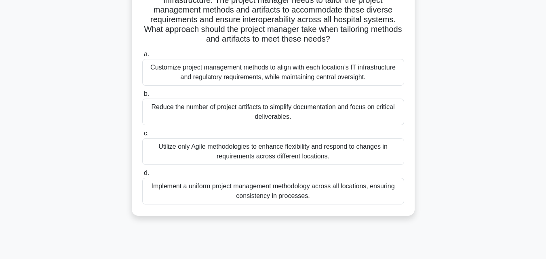
click at [271, 159] on div "Utilize only Agile methodologies to enhance flexibility and respond to changes …" at bounding box center [273, 151] width 262 height 27
click at [142, 136] on input "c. Utilize only Agile methodologies to enhance flexibility and respond to chang…" at bounding box center [142, 133] width 0 height 5
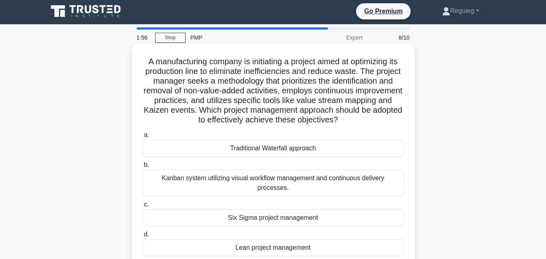
scroll to position [0, 0]
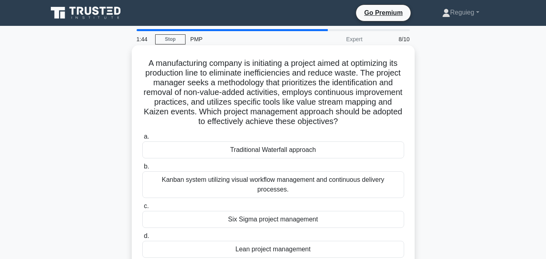
click at [245, 243] on div "Lean project management" at bounding box center [273, 249] width 262 height 17
click at [142, 239] on input "d. Lean project management" at bounding box center [142, 236] width 0 height 5
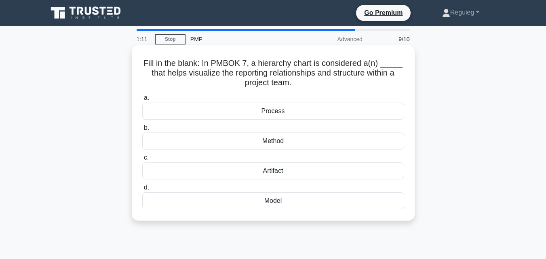
click at [291, 111] on div "Process" at bounding box center [273, 111] width 262 height 17
click at [142, 101] on input "a. Process" at bounding box center [142, 97] width 0 height 5
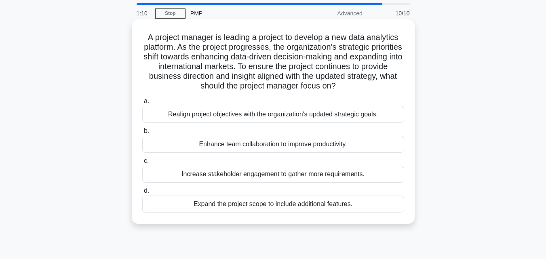
scroll to position [40, 0]
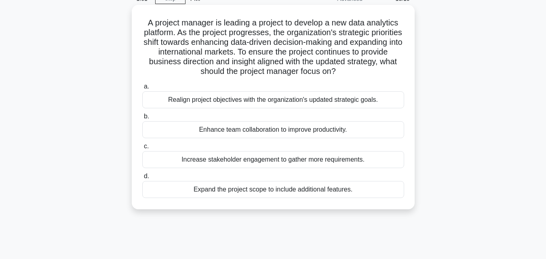
click at [302, 132] on div "Enhance team collaboration to improve productivity." at bounding box center [273, 129] width 262 height 17
click at [142, 119] on input "b. Enhance team collaboration to improve productivity." at bounding box center [142, 116] width 0 height 5
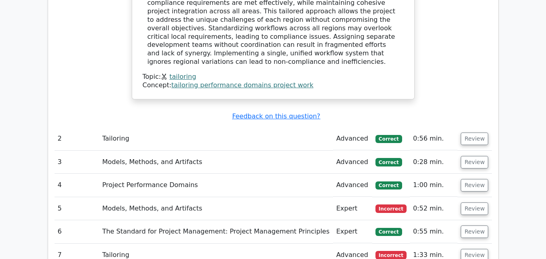
scroll to position [1051, 0]
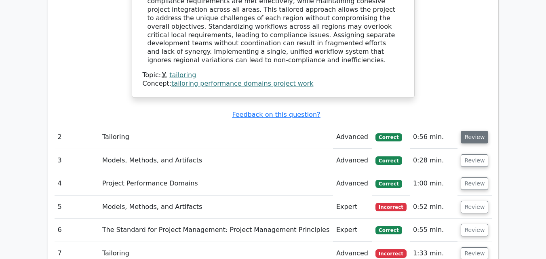
click at [472, 131] on button "Review" at bounding box center [474, 137] width 27 height 13
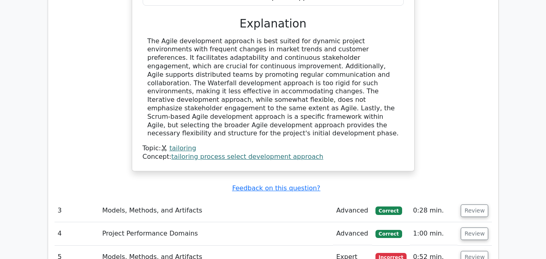
scroll to position [1455, 0]
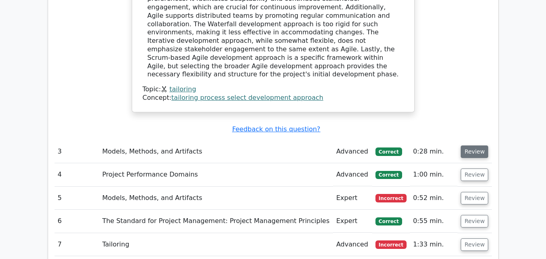
click at [469, 146] on button "Review" at bounding box center [474, 152] width 27 height 13
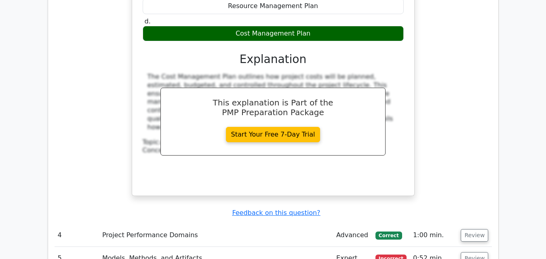
scroll to position [1738, 0]
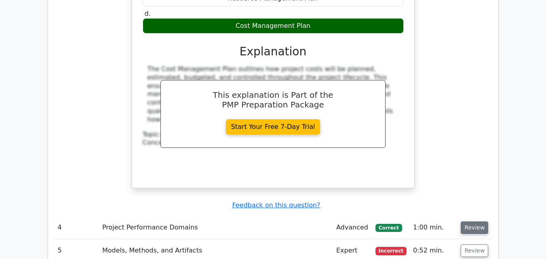
click at [476, 222] on button "Review" at bounding box center [474, 228] width 27 height 13
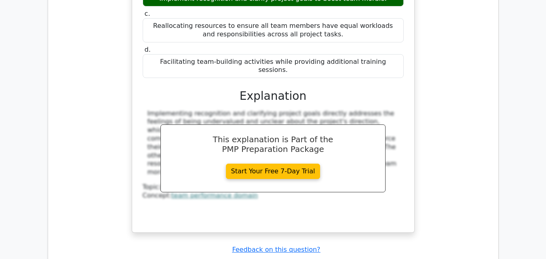
scroll to position [2142, 0]
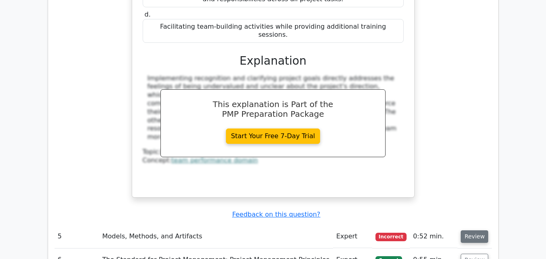
click at [473, 230] on button "Review" at bounding box center [474, 236] width 27 height 13
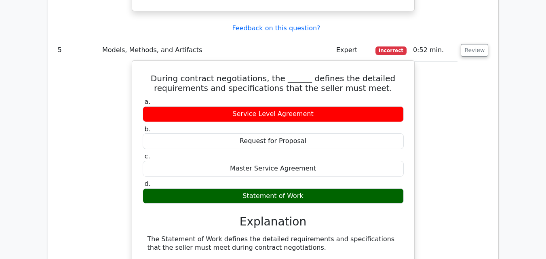
scroll to position [2345, 0]
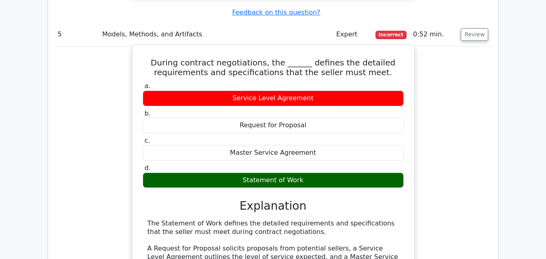
drag, startPoint x: 279, startPoint y: 142, endPoint x: 133, endPoint y: 133, distance: 145.4
click at [133, 133] on div "During contract negotiations, the ______ defines the detailed requirements and …" at bounding box center [273, 182] width 283 height 276
copy div "The Statement of Work defines the detailed requirements and specifications that…"
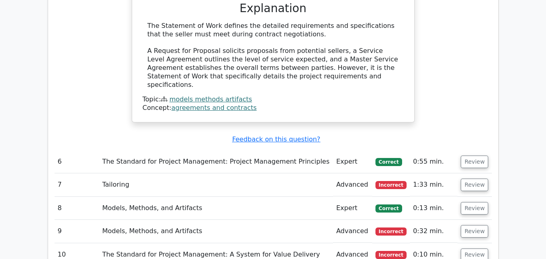
scroll to position [2547, 0]
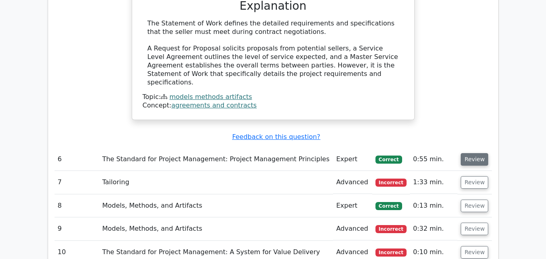
click at [475, 153] on button "Review" at bounding box center [474, 159] width 27 height 13
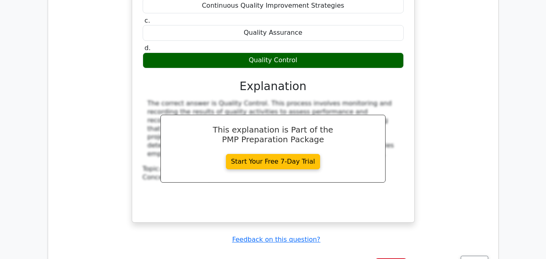
scroll to position [2830, 0]
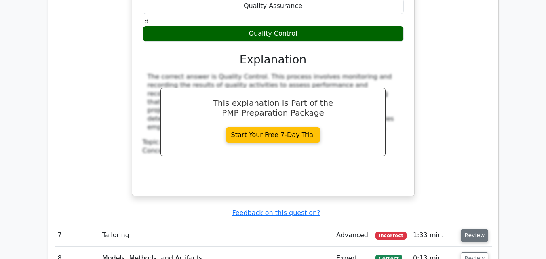
click at [477, 229] on button "Review" at bounding box center [474, 235] width 27 height 13
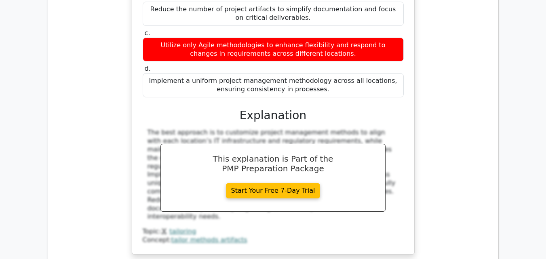
scroll to position [3274, 0]
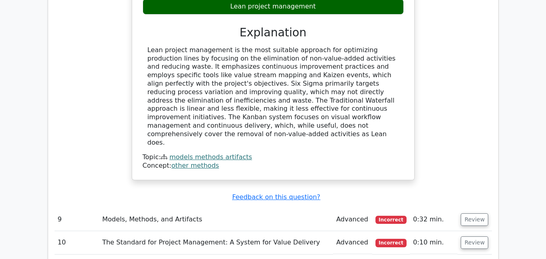
scroll to position [3800, 0]
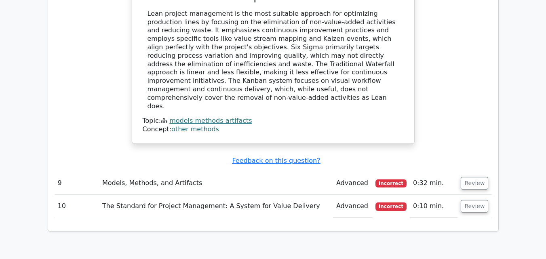
drag, startPoint x: 471, startPoint y: 26, endPoint x: 458, endPoint y: 55, distance: 31.2
click at [469, 177] on button "Review" at bounding box center [474, 183] width 27 height 13
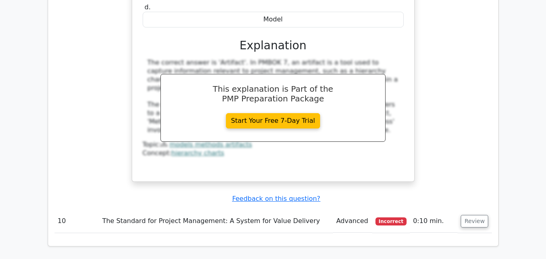
scroll to position [4123, 0]
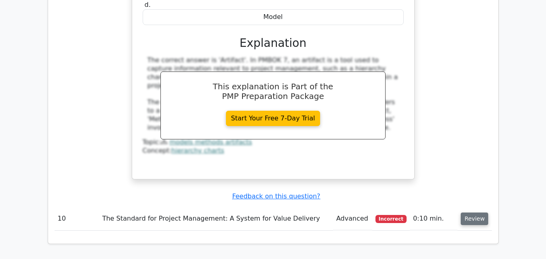
click at [474, 213] on button "Review" at bounding box center [474, 219] width 27 height 13
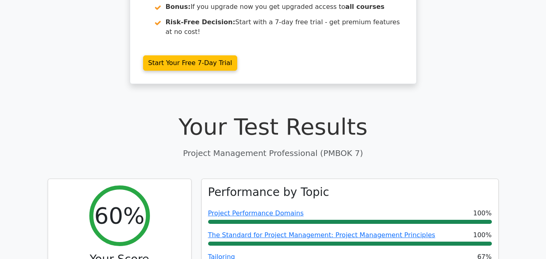
scroll to position [0, 0]
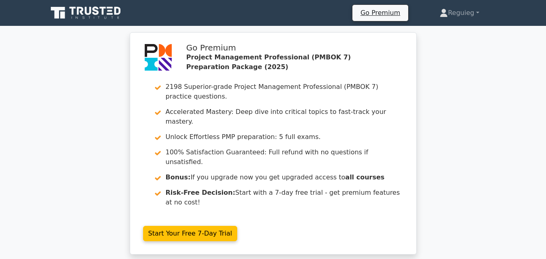
click at [107, 7] on icon at bounding box center [87, 12] width 78 height 15
